Goal: Check status

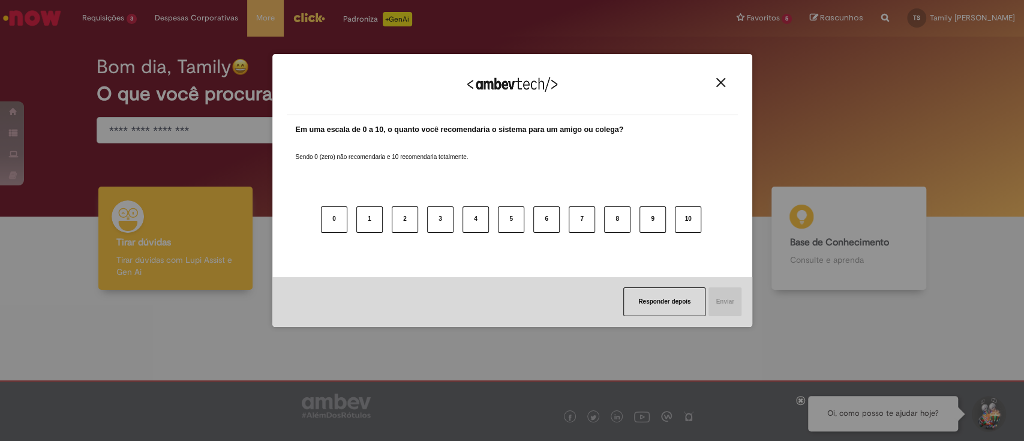
click at [716, 76] on div "Agradecemos seu feedback!" at bounding box center [512, 91] width 451 height 47
click at [719, 81] on img "Close" at bounding box center [720, 82] width 9 height 9
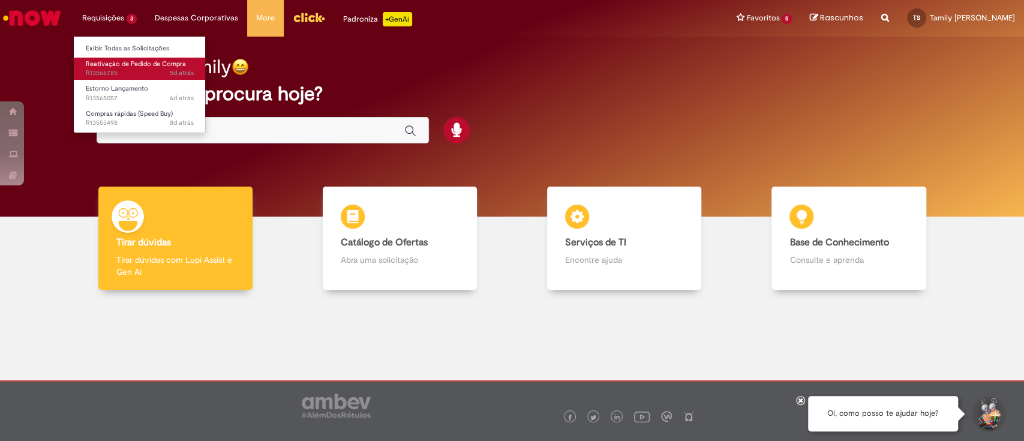
click at [133, 66] on span "Reativação de Pedido de Compra" at bounding box center [136, 63] width 100 height 9
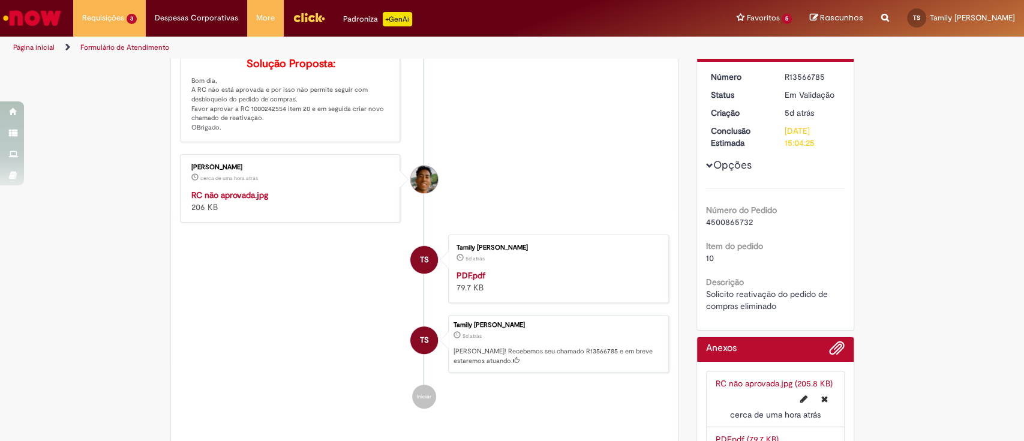
scroll to position [131, 0]
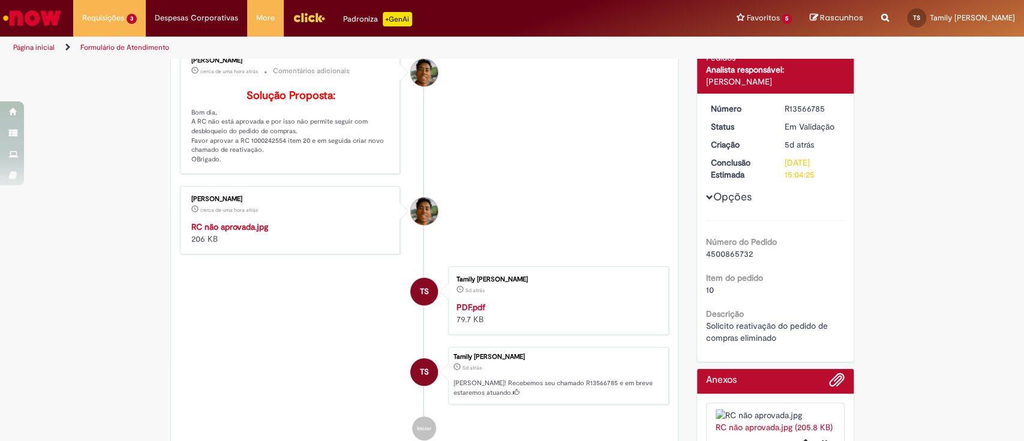
click at [312, 221] on img "Histórico de tíquete" at bounding box center [291, 221] width 200 height 0
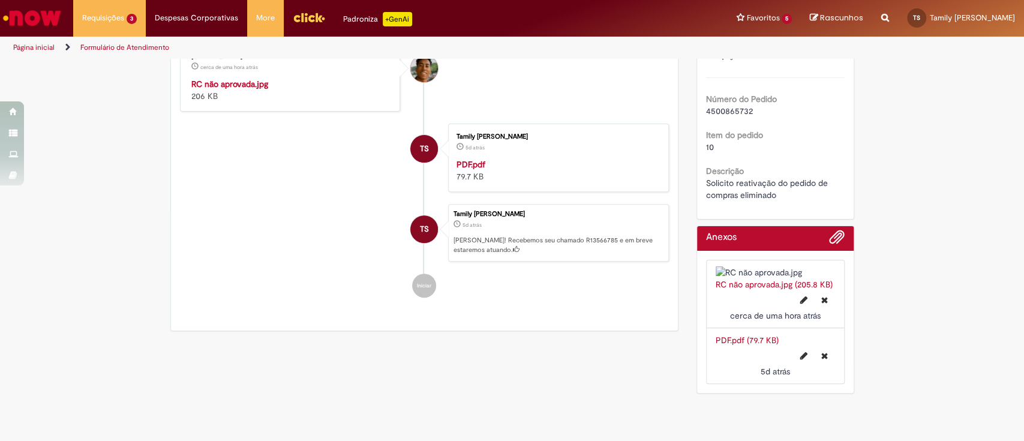
scroll to position [371, 0]
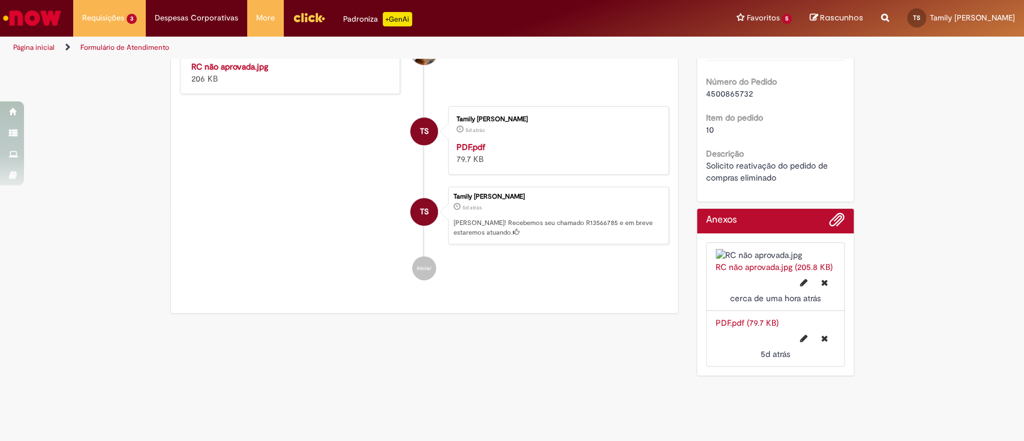
click at [744, 317] on link "PDF.pdf (79.7 KB)" at bounding box center [746, 322] width 63 height 11
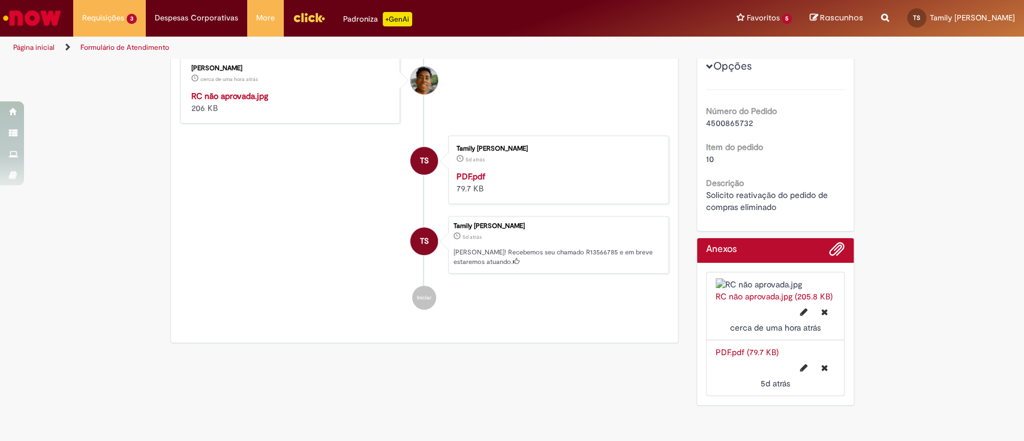
scroll to position [131, 0]
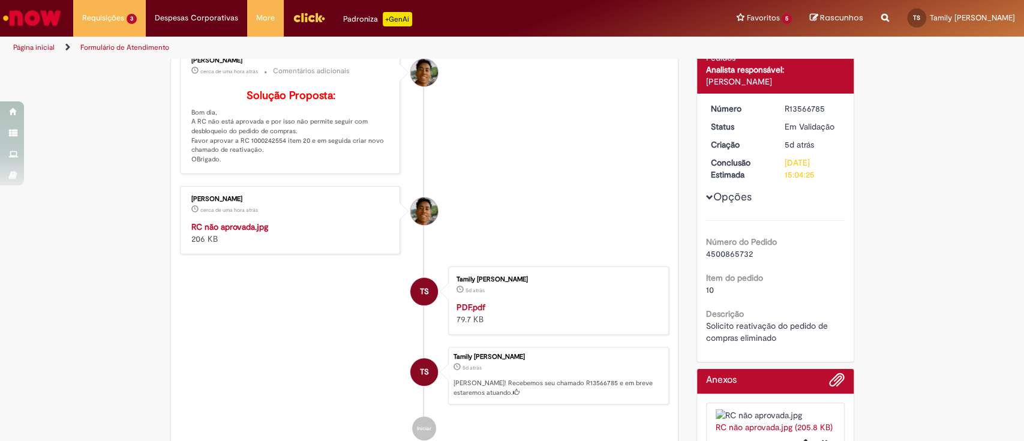
click at [706, 194] on span "Opções para R13566785" at bounding box center [709, 197] width 7 height 7
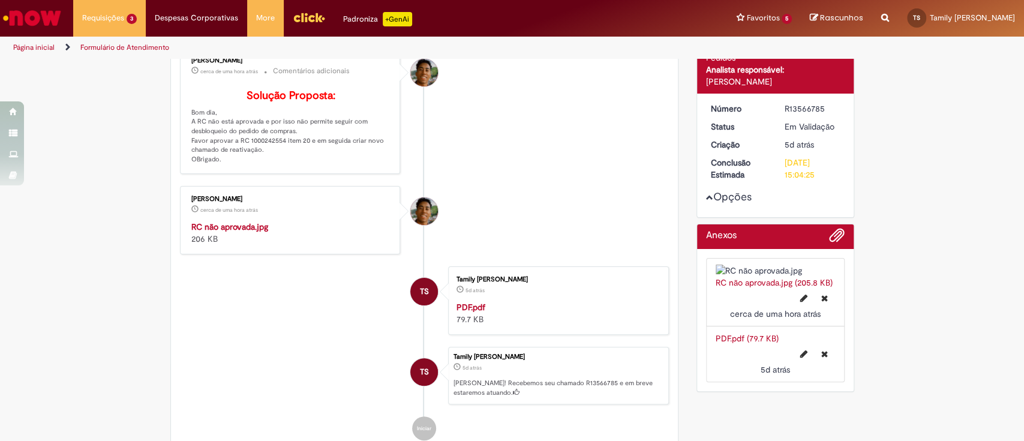
click at [243, 221] on img "Histórico de tíquete" at bounding box center [291, 221] width 200 height 0
drag, startPoint x: 278, startPoint y: 158, endPoint x: 242, endPoint y: 157, distance: 36.0
click at [242, 157] on p "Solução Proposta: Bom dia, A RC não está aprovada e por isso não permite seguir…" at bounding box center [291, 127] width 200 height 74
copy p "1000242554"
drag, startPoint x: 294, startPoint y: 160, endPoint x: 302, endPoint y: 160, distance: 7.8
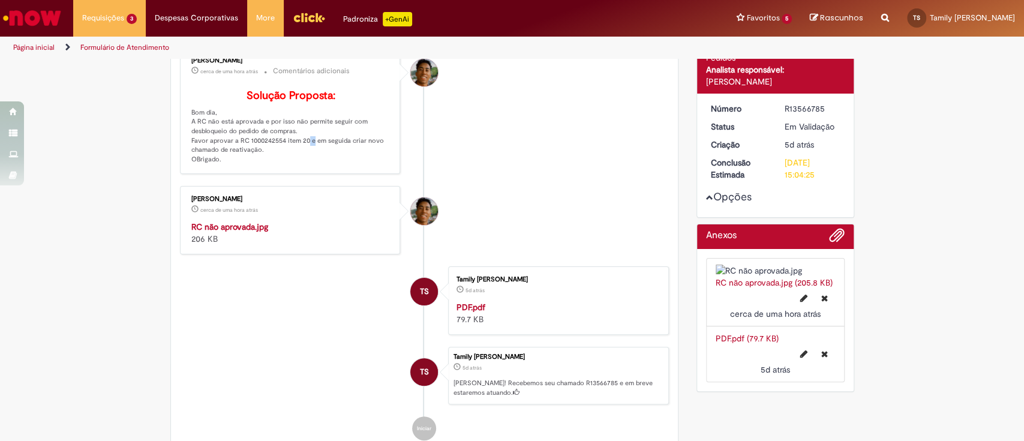
click at [302, 160] on p "Solução Proposta: Bom dia, A RC não está aprovada e por isso não permite seguir…" at bounding box center [291, 127] width 200 height 74
drag, startPoint x: 210, startPoint y: 140, endPoint x: 260, endPoint y: 146, distance: 50.1
click at [260, 146] on p "Solução Proposta: Bom dia, A RC não está aprovada e por isso não permite seguir…" at bounding box center [291, 127] width 200 height 74
drag, startPoint x: 199, startPoint y: 160, endPoint x: 336, endPoint y: 154, distance: 138.1
click at [336, 154] on p "Solução Proposta: Bom dia, A RC não está aprovada e por isso não permite seguir…" at bounding box center [291, 127] width 200 height 74
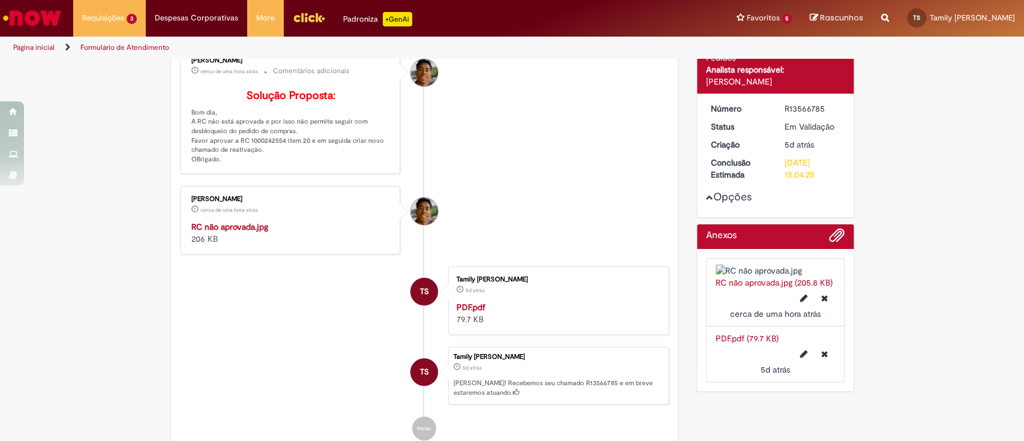
click at [248, 161] on p "Solução Proposta: Bom dia, A RC não está aprovada e por isso não permite seguir…" at bounding box center [291, 127] width 200 height 74
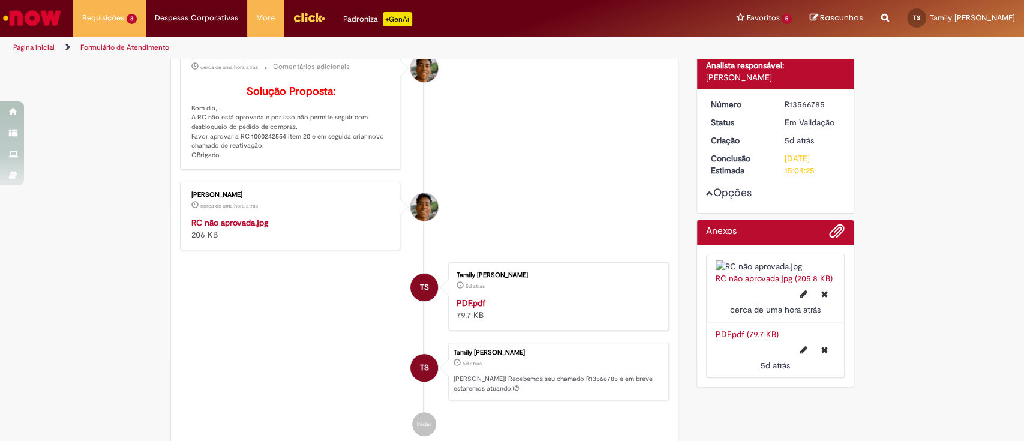
scroll to position [160, 0]
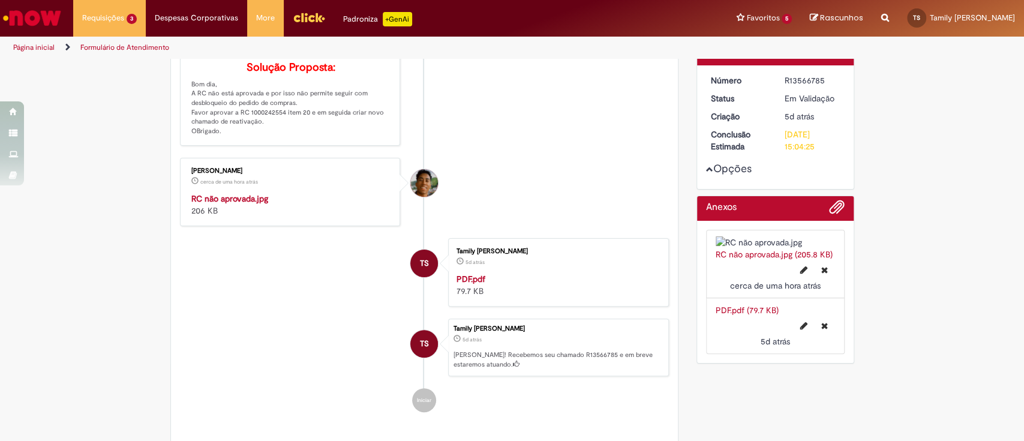
click at [0, 186] on div "Verificar Código de Barras Aguardando Aprovação Aguardando atendimento Em andam…" at bounding box center [512, 175] width 1024 height 551
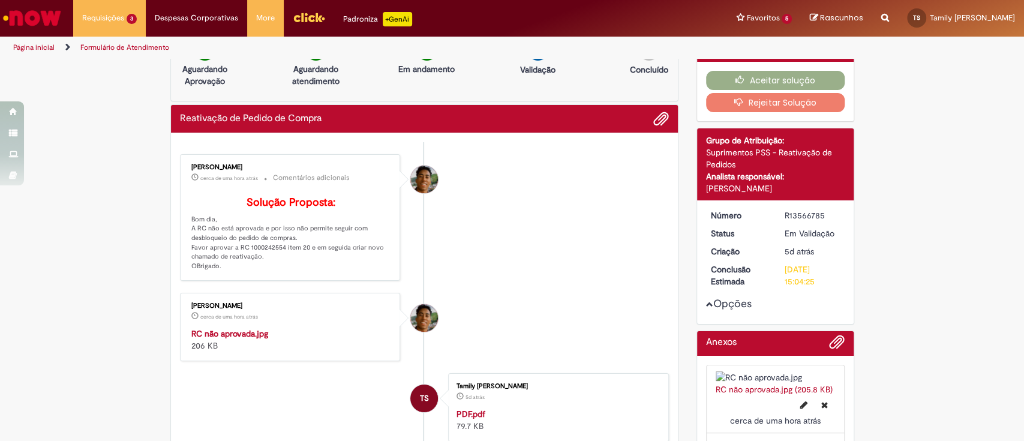
scroll to position [0, 0]
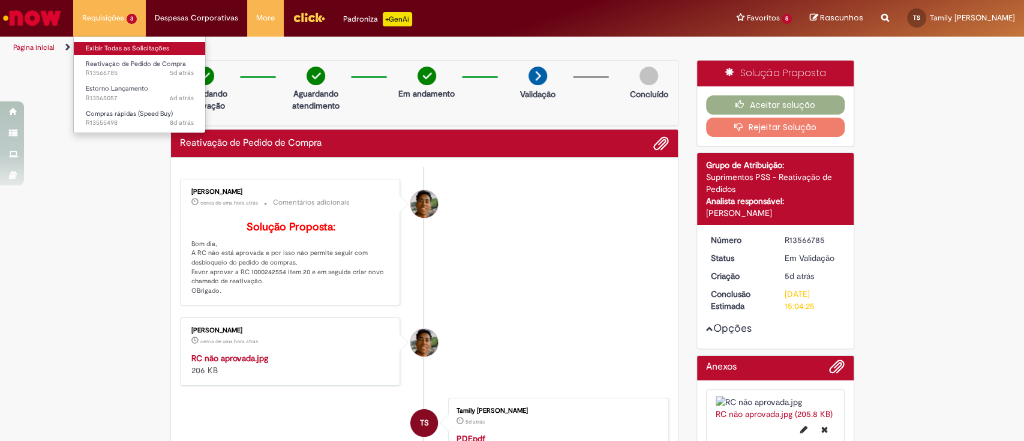
click at [120, 49] on link "Exibir Todas as Solicitações" at bounding box center [140, 48] width 132 height 13
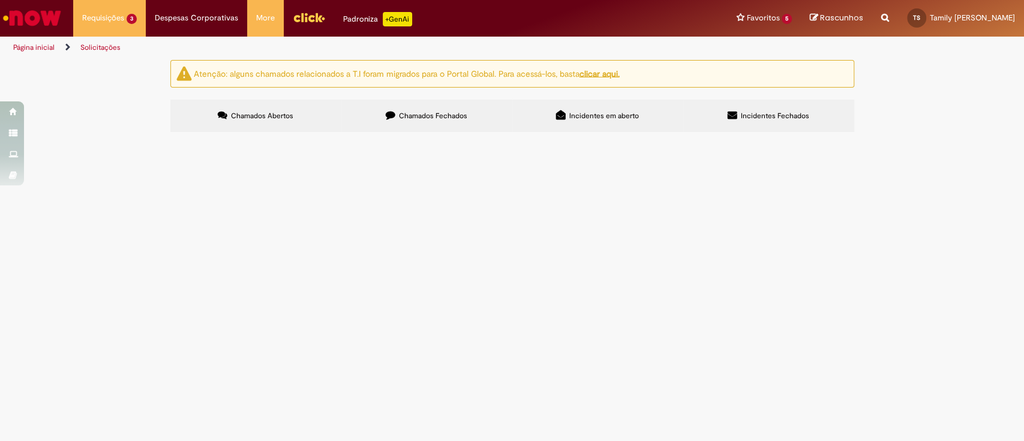
click at [0, 0] on div at bounding box center [0, 0] width 0 height 0
click at [402, 118] on span "Chamados Fechados" at bounding box center [433, 116] width 68 height 10
